Goal: Transaction & Acquisition: Purchase product/service

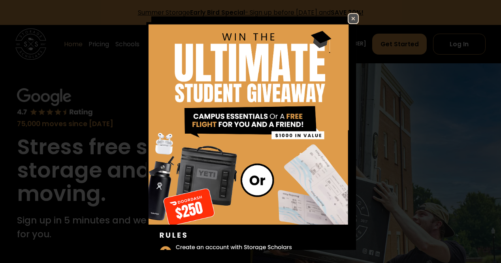
click at [349, 18] on img at bounding box center [353, 18] width 9 height 9
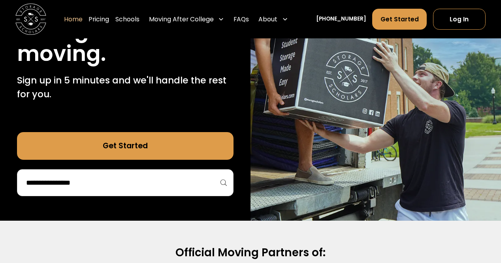
scroll to position [158, 0]
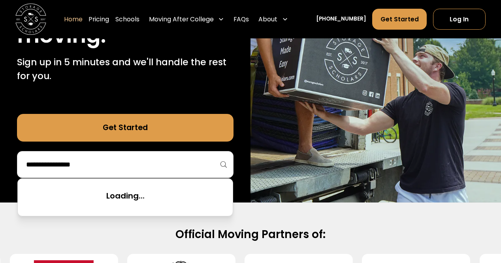
click at [179, 166] on input "search" at bounding box center [125, 164] width 200 height 13
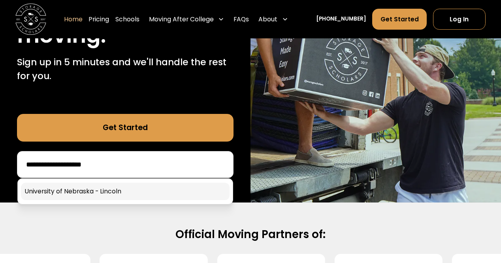
click at [162, 183] on link at bounding box center [125, 191] width 208 height 17
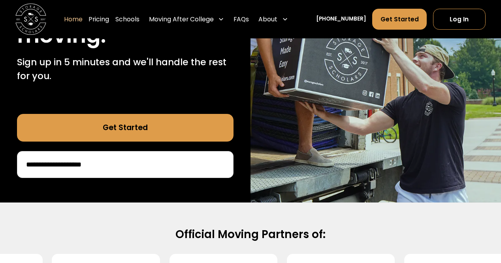
click at [104, 167] on input "**********" at bounding box center [125, 164] width 200 height 13
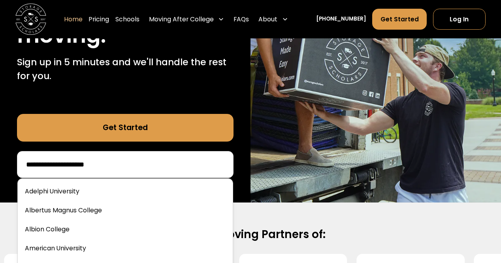
type input "**********"
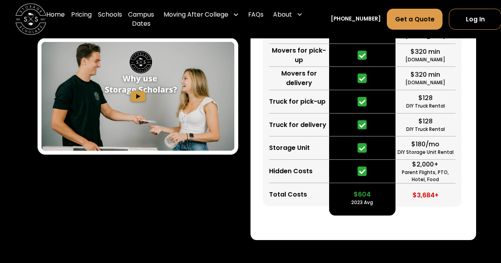
scroll to position [1582, 0]
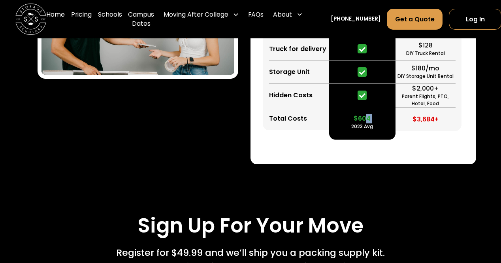
drag, startPoint x: 344, startPoint y: 147, endPoint x: 365, endPoint y: 148, distance: 20.6
click at [365, 130] on div "$604 2023 Avg" at bounding box center [362, 118] width 66 height 23
click at [293, 130] on div "Total Costs" at bounding box center [299, 118] width 60 height 23
drag, startPoint x: 355, startPoint y: 143, endPoint x: 376, endPoint y: 142, distance: 21.0
click at [376, 130] on div "$604 2023 Avg" at bounding box center [362, 118] width 66 height 23
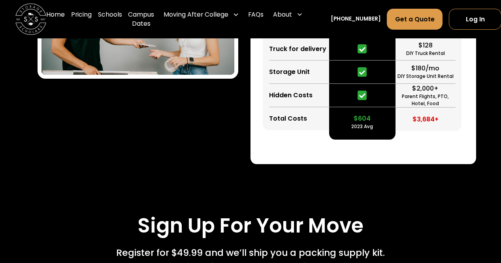
click at [376, 140] on div "Storage Scholars $604 2023 Avg" at bounding box center [362, 11] width 66 height 257
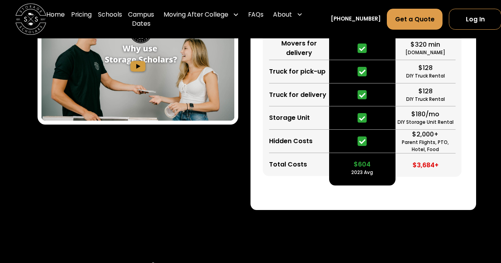
scroll to position [1476, 0]
